Goal: Information Seeking & Learning: Check status

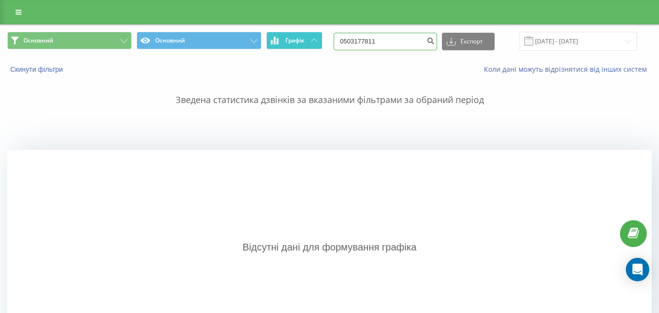
drag, startPoint x: 400, startPoint y: 41, endPoint x: 316, endPoint y: 39, distance: 84.0
click at [316, 39] on div "Основний Основний Графік 0503177811 Експорт .csv .xls .xlsx [DATE] - [DATE]" at bounding box center [329, 41] width 645 height 19
paste input "634403293"
type input "0634403293"
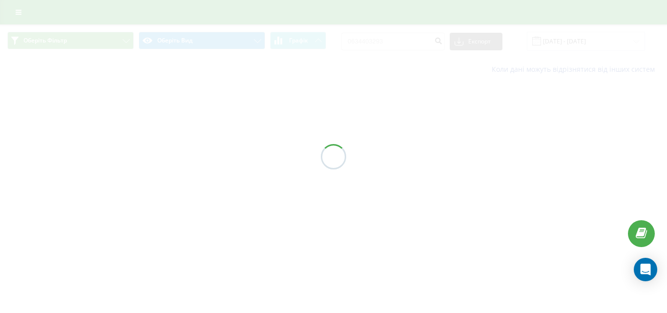
click at [400, 42] on div at bounding box center [333, 156] width 667 height 313
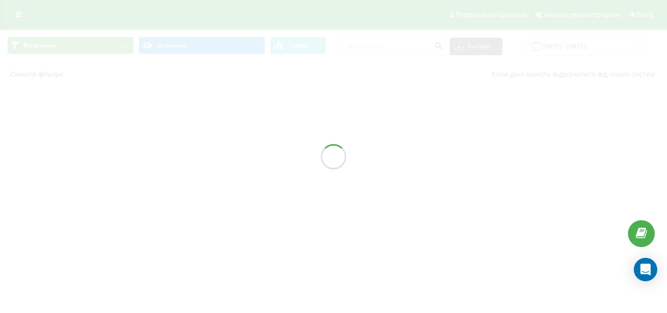
click at [408, 43] on div at bounding box center [333, 156] width 667 height 313
click at [399, 49] on div at bounding box center [333, 156] width 667 height 313
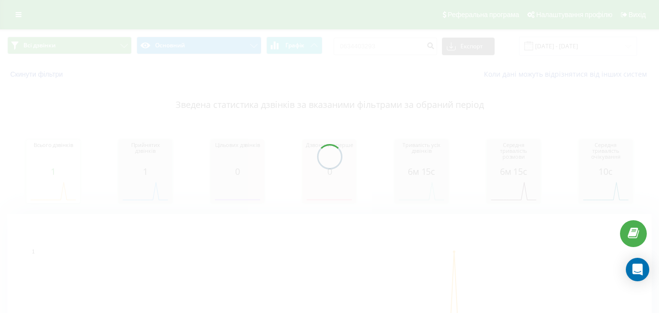
click at [399, 49] on div at bounding box center [329, 156] width 659 height 313
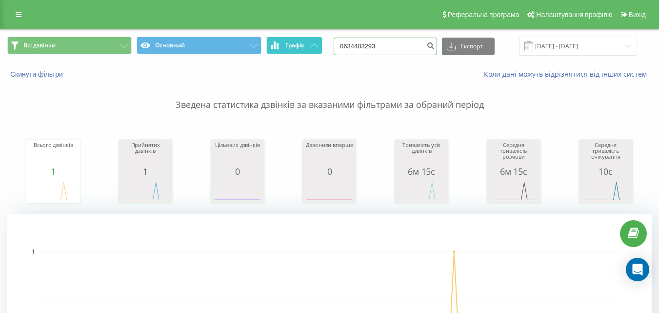
drag, startPoint x: 394, startPoint y: 46, endPoint x: 316, endPoint y: 46, distance: 78.6
click at [311, 46] on div "Всі дзвінки Основний Графік 0634403293 Експорт .csv .xls .xlsx 22.06.2025 - 22.…" at bounding box center [329, 46] width 645 height 19
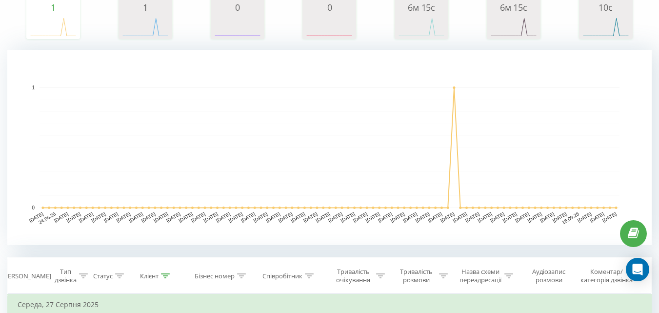
scroll to position [195, 0]
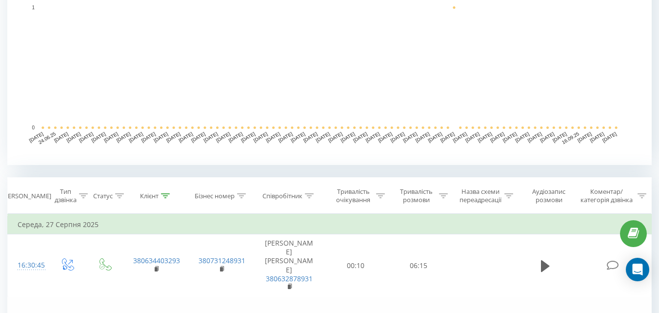
scroll to position [342, 0]
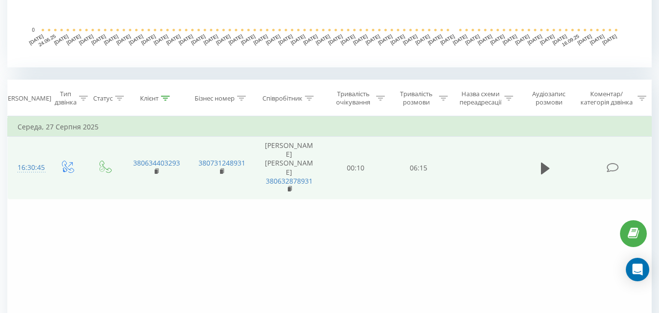
click at [622, 201] on div "Фільтрувати за умовою Дорівнює Введіть значення Скасувати OK Фільтрувати за умо…" at bounding box center [329, 226] width 645 height 220
